Goal: Task Accomplishment & Management: Manage account settings

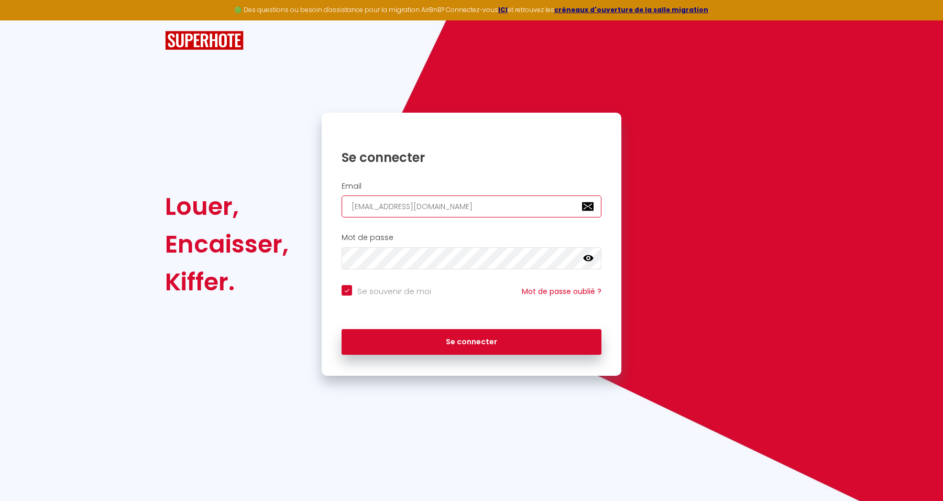
click at [489, 203] on input "[EMAIL_ADDRESS][DOMAIN_NAME]" at bounding box center [472, 206] width 260 height 22
click at [548, 63] on div "Louer, Encaisser, [PERSON_NAME]. Se connecter Email [EMAIL_ADDRESS][DOMAIN_NAME…" at bounding box center [471, 197] width 613 height 355
drag, startPoint x: 493, startPoint y: 208, endPoint x: 227, endPoint y: 228, distance: 266.0
click at [227, 229] on div "Louer, Encaisser, [PERSON_NAME]. Se connecter Email [EMAIL_ADDRESS][DOMAIN_NAME…" at bounding box center [471, 244] width 627 height 263
type input "[EMAIL_ADDRESS][DOMAIN_NAME]"
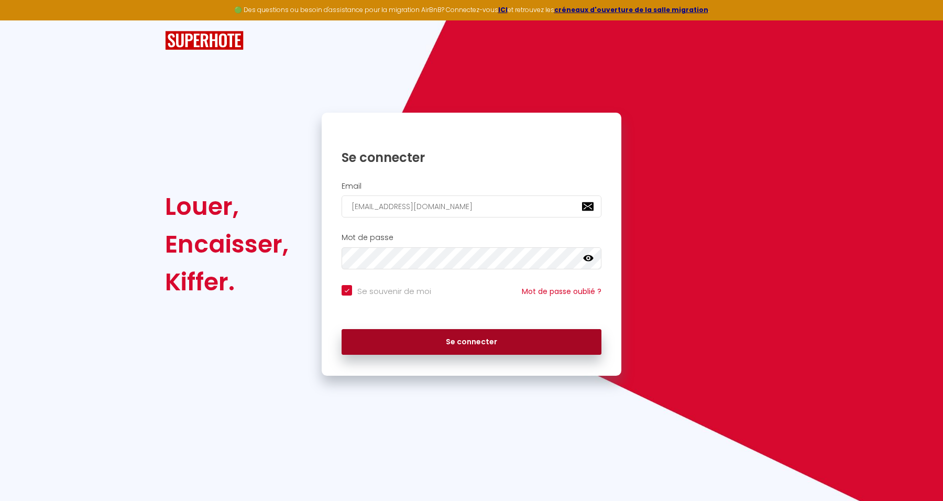
click at [467, 349] on button "Se connecter" at bounding box center [472, 342] width 260 height 26
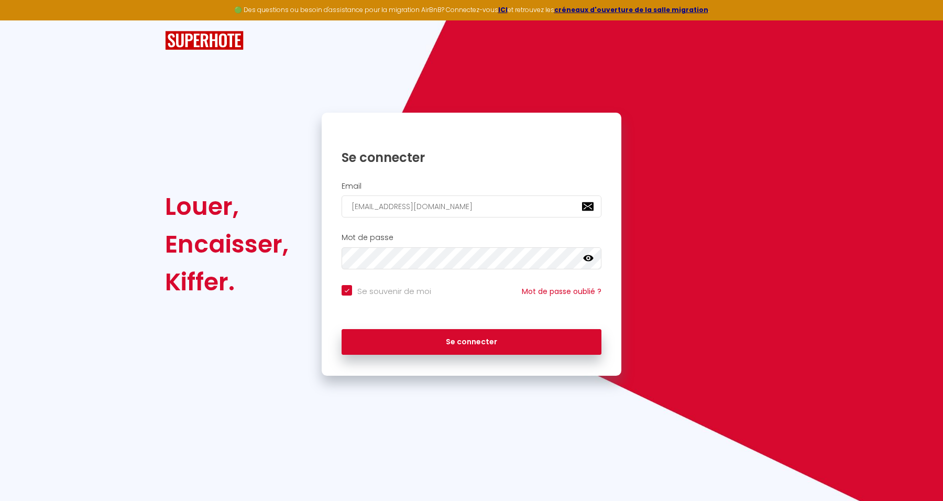
checkbox input "true"
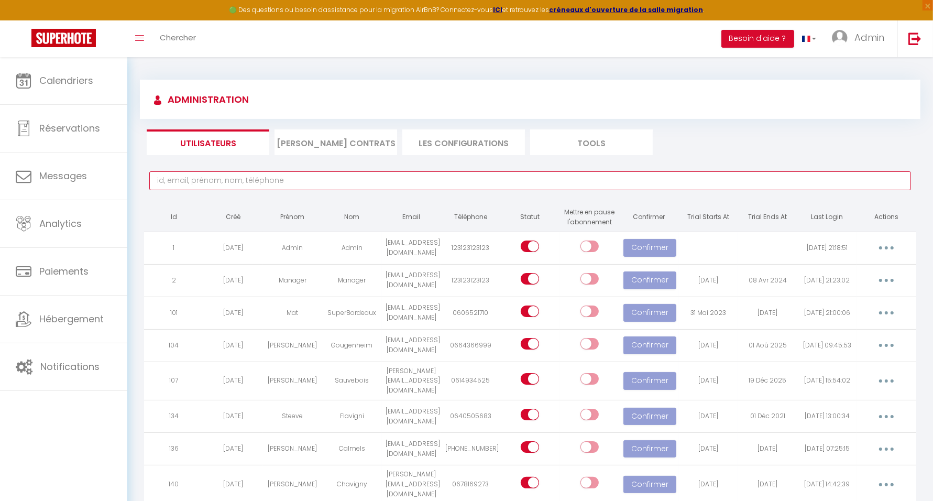
click at [325, 179] on input "text" at bounding box center [530, 180] width 762 height 19
paste input "[EMAIL_ADDRESS][DOMAIN_NAME]"
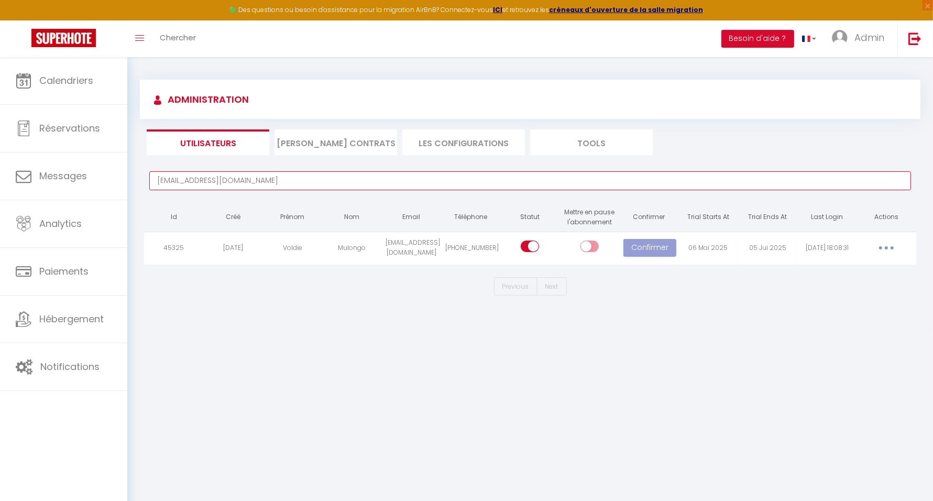
type input "[EMAIL_ADDRESS][DOMAIN_NAME]"
click at [893, 256] on button "button" at bounding box center [886, 248] width 29 height 17
click at [878, 281] on link "Change Trial" at bounding box center [860, 272] width 78 height 18
type input "1"
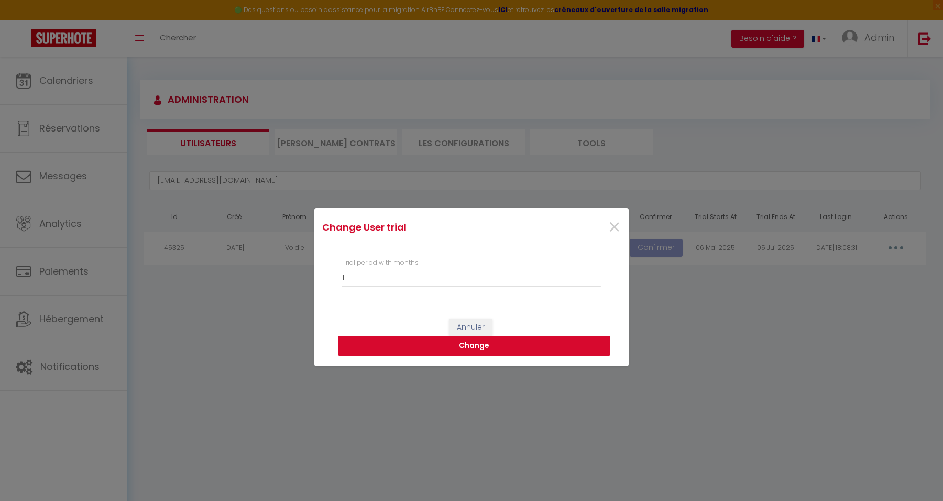
click at [459, 350] on button "Change" at bounding box center [474, 346] width 273 height 20
